Goal: Transaction & Acquisition: Purchase product/service

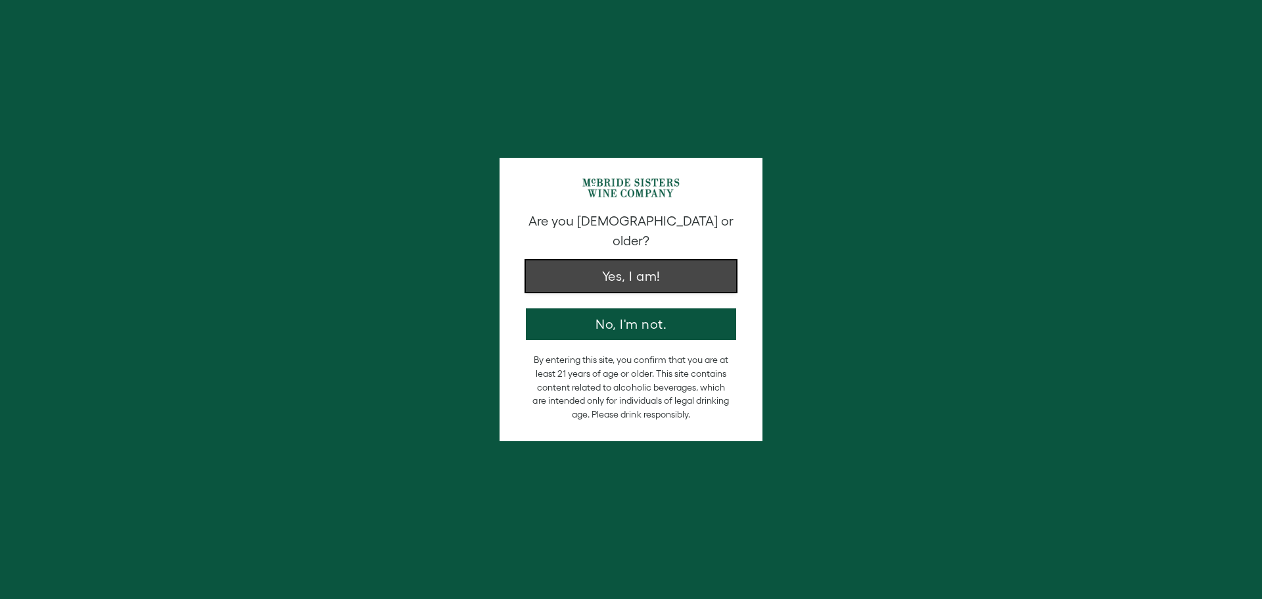
click at [612, 260] on button "Yes, I am!" at bounding box center [631, 276] width 210 height 32
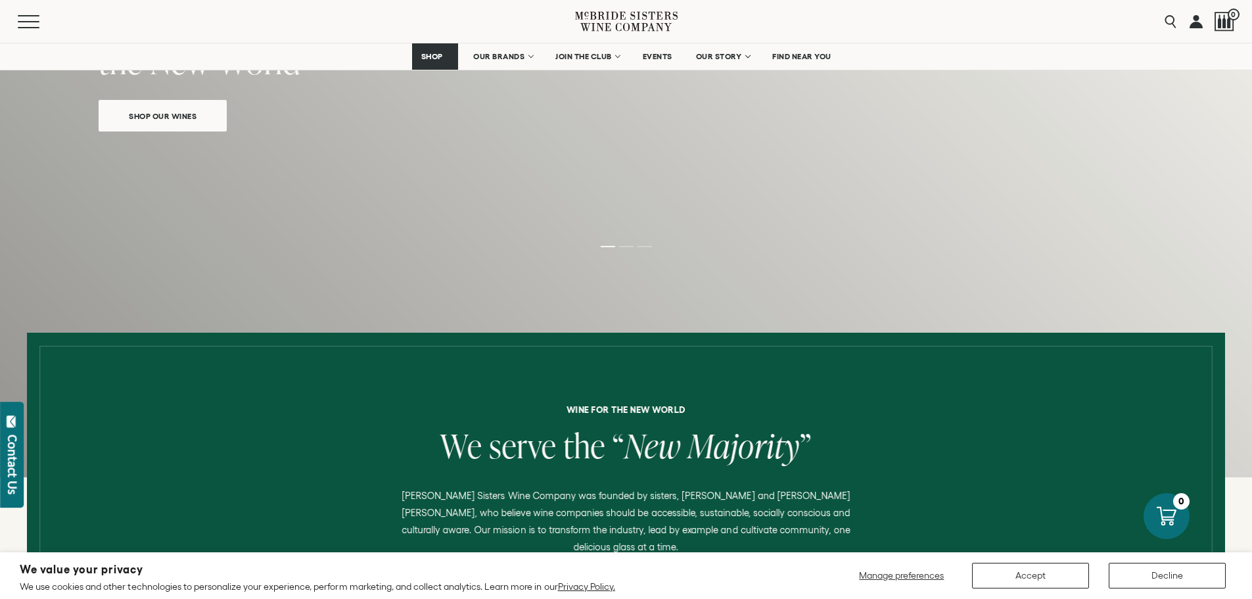
scroll to position [197, 0]
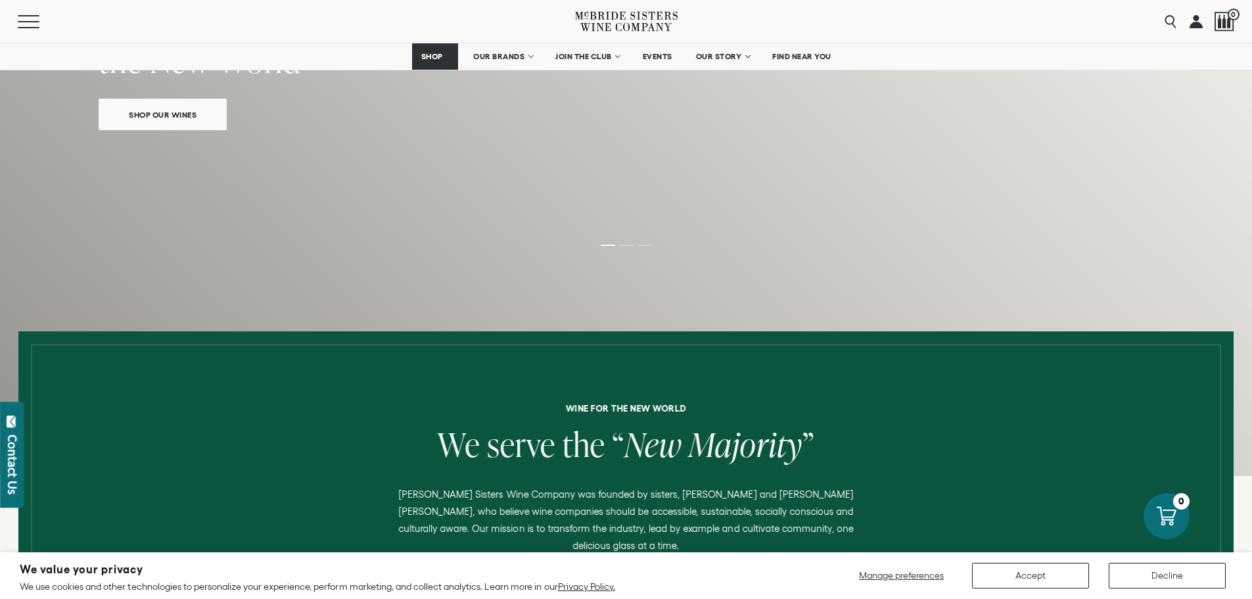
click at [191, 124] on link "Shop Our Wines" at bounding box center [163, 115] width 128 height 32
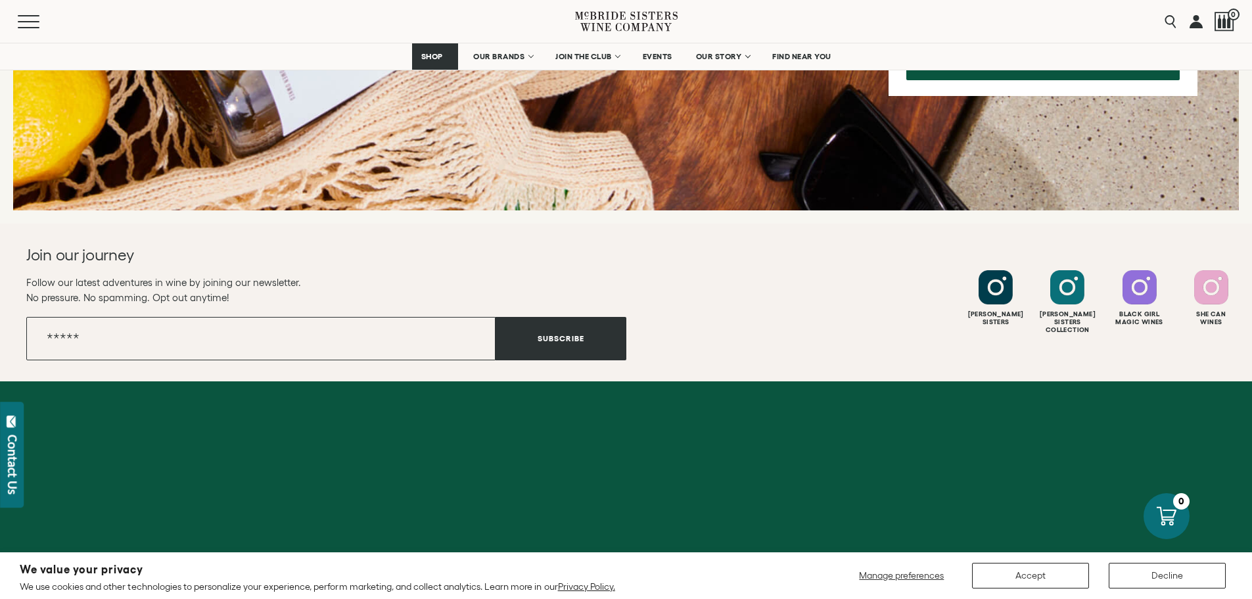
scroll to position [1972, 0]
